Goal: Information Seeking & Learning: Learn about a topic

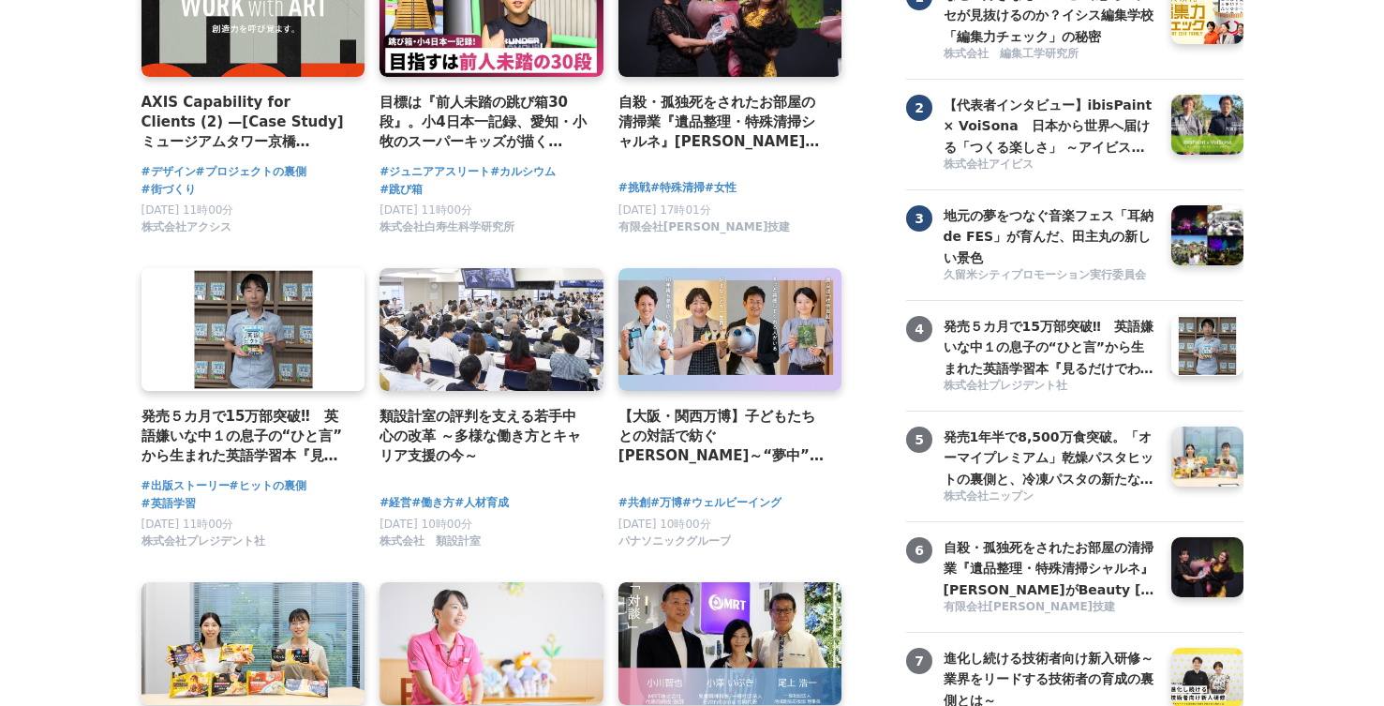
scroll to position [256, 0]
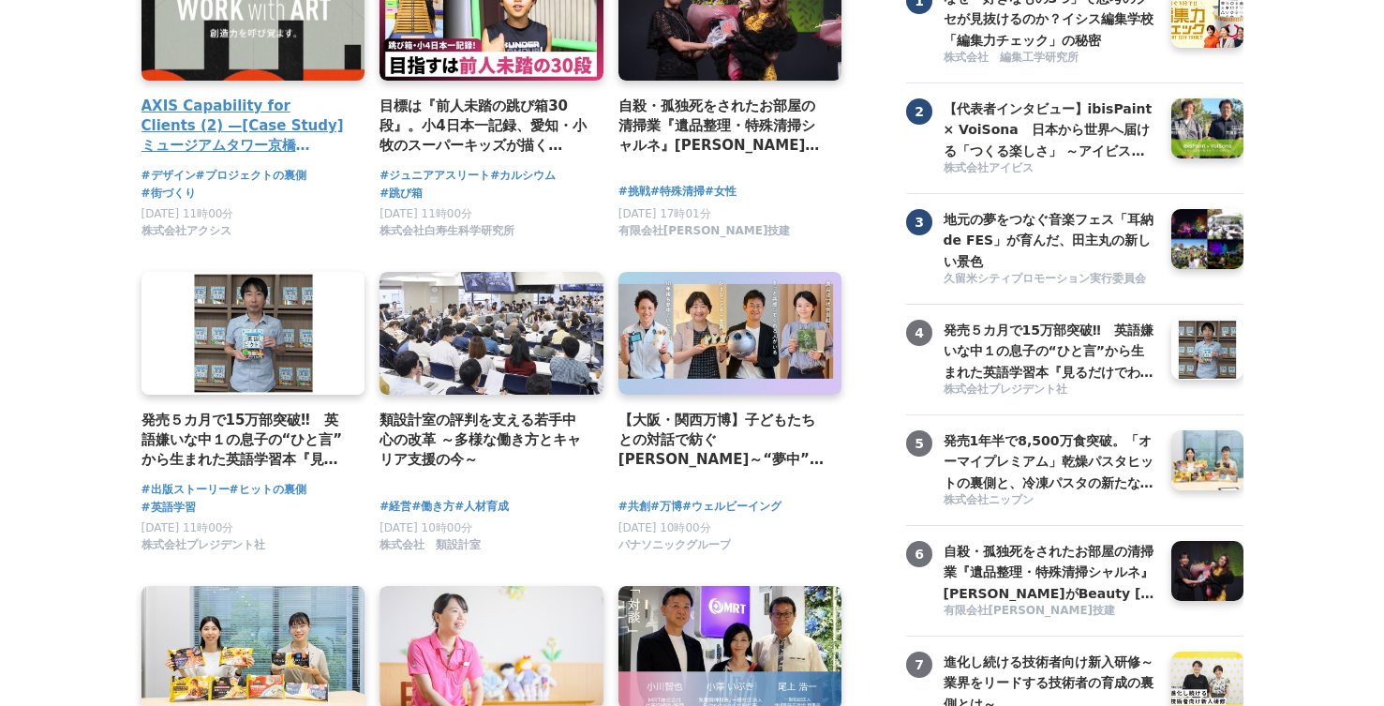
click at [259, 143] on h4 "AXIS Capability for Clients (2) —[Case Study] ミュージアムタワー京橋 「WORK with ART」" at bounding box center [246, 126] width 209 height 61
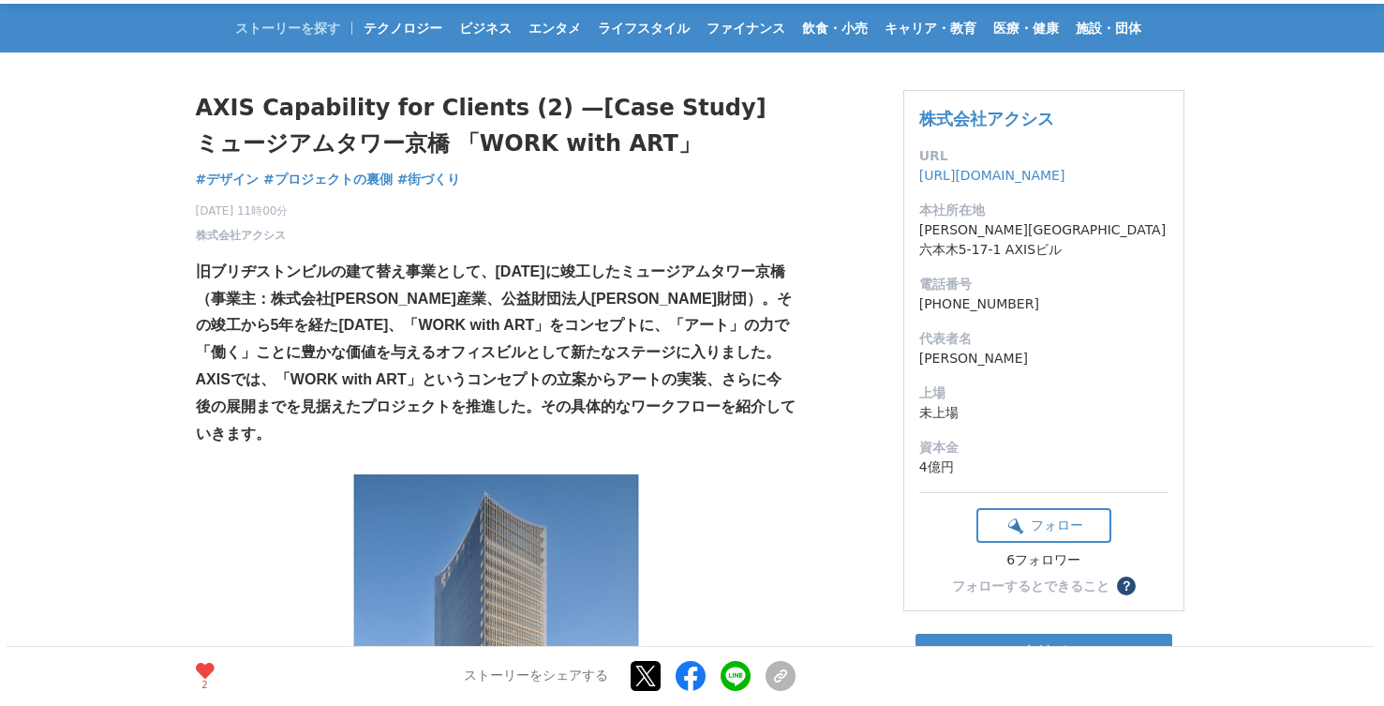
scroll to position [63, 0]
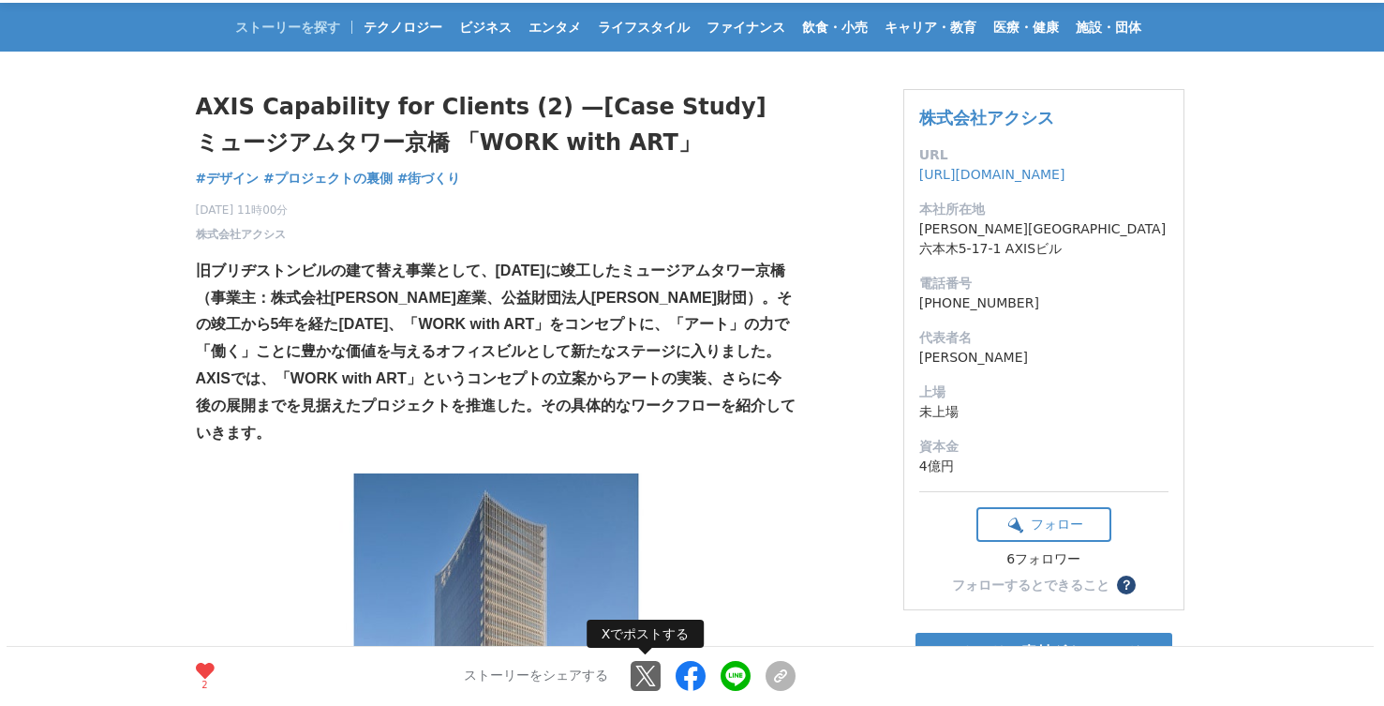
click at [642, 671] on link at bounding box center [646, 677] width 30 height 30
